Goal: Navigation & Orientation: Understand site structure

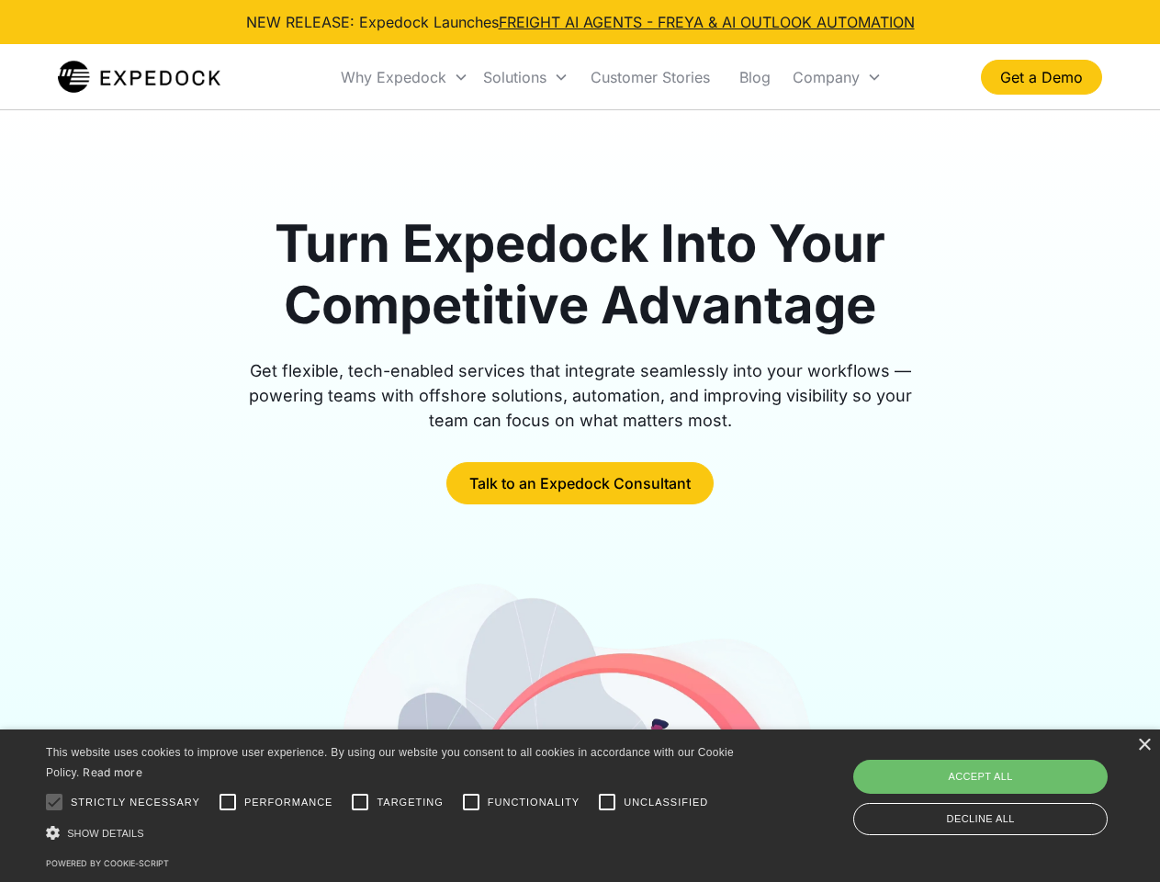
click at [405, 77] on div "Why Expedock" at bounding box center [394, 77] width 106 height 18
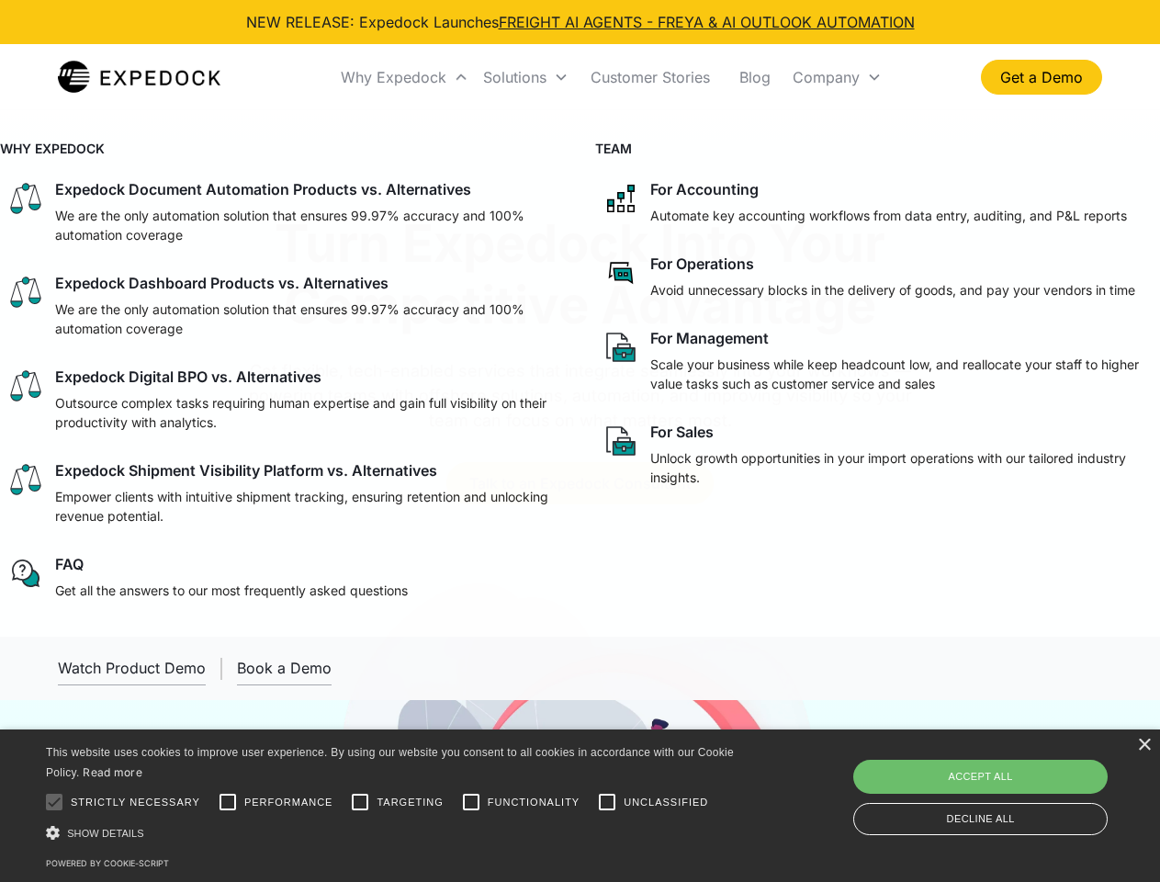
click at [525, 77] on div "Solutions" at bounding box center [514, 77] width 63 height 18
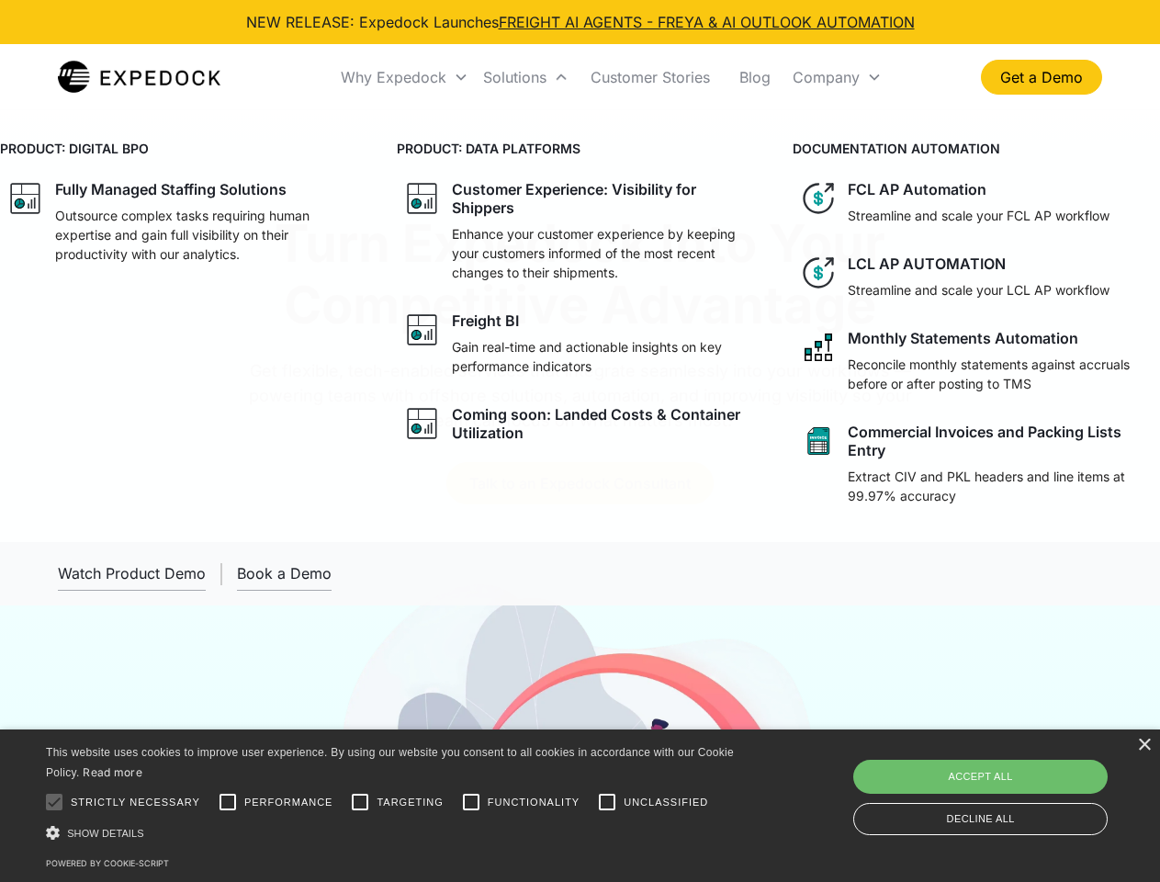
click at [837, 77] on div "Company" at bounding box center [825, 77] width 67 height 18
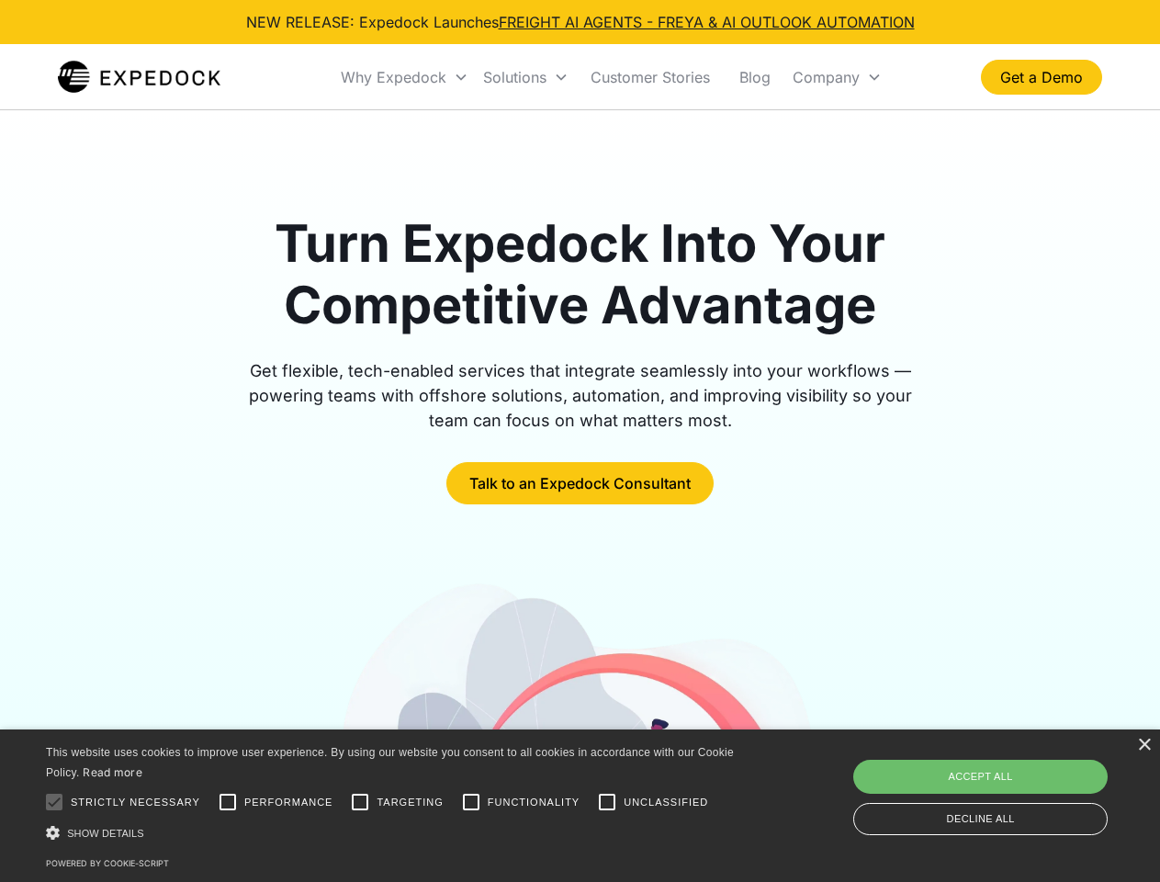
click at [54, 802] on div at bounding box center [54, 801] width 37 height 37
click at [228, 802] on input "Performance" at bounding box center [227, 801] width 37 height 37
checkbox input "true"
click at [360, 802] on input "Targeting" at bounding box center [360, 801] width 37 height 37
checkbox input "true"
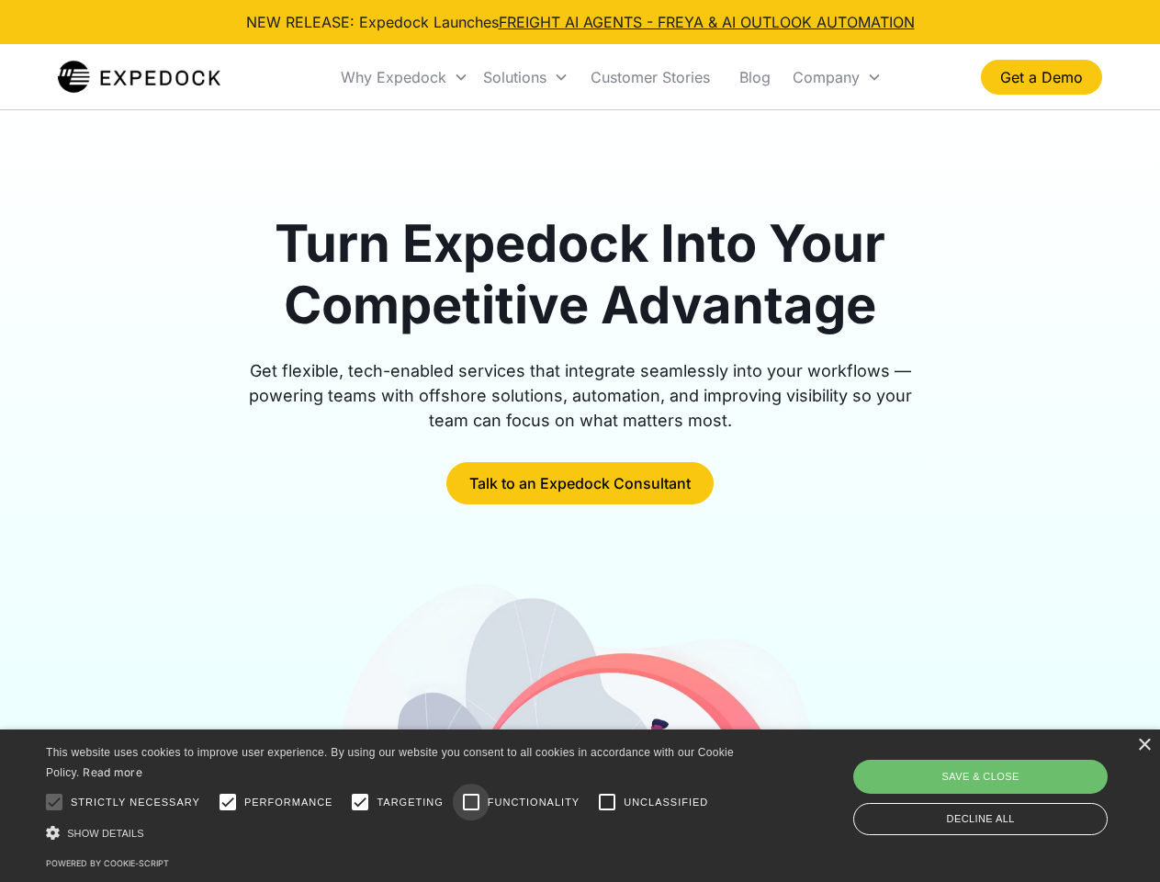
click at [471, 802] on input "Functionality" at bounding box center [471, 801] width 37 height 37
checkbox input "true"
click at [607, 802] on input "Unclassified" at bounding box center [607, 801] width 37 height 37
checkbox input "true"
click at [393, 832] on div "Show details Hide details" at bounding box center [393, 832] width 694 height 19
